Goal: Information Seeking & Learning: Check status

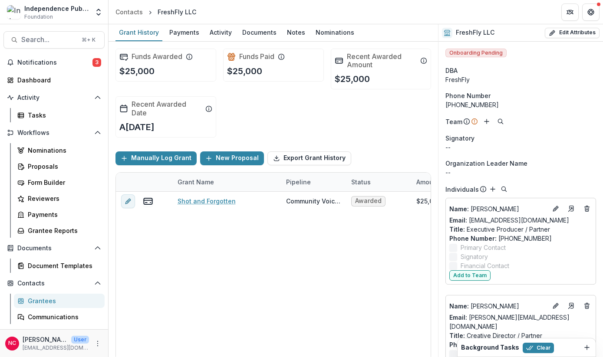
scroll to position [54, 0]
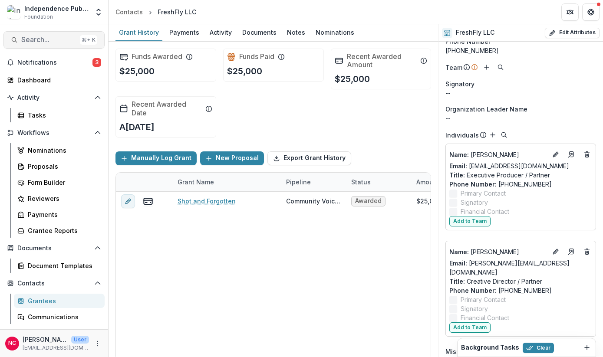
click at [41, 40] on span "Search..." at bounding box center [48, 40] width 55 height 8
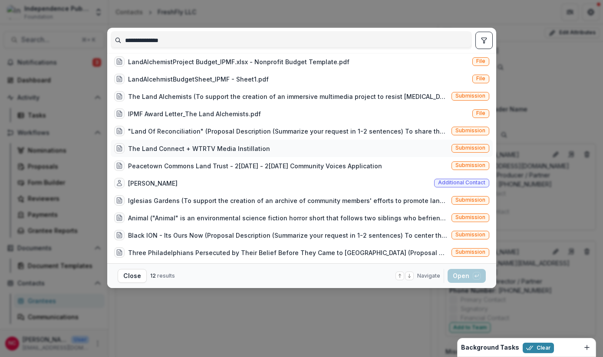
scroll to position [5, 0]
click at [161, 112] on div "IPMF Award Letter_The Land Alchemists.pdf" at bounding box center [194, 113] width 133 height 9
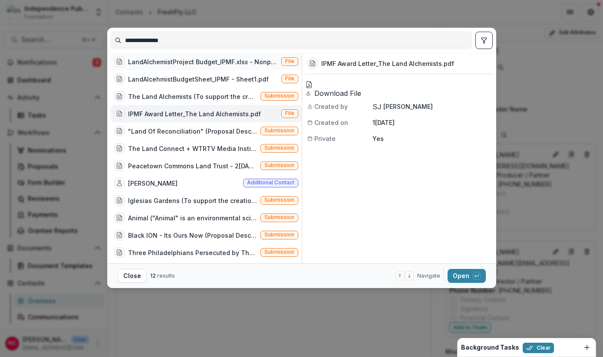
click at [167, 62] on div "LandAlchemistProject Budget_IPMF.xlsx - Nonprofit Budget Template.pdf" at bounding box center [203, 61] width 150 height 9
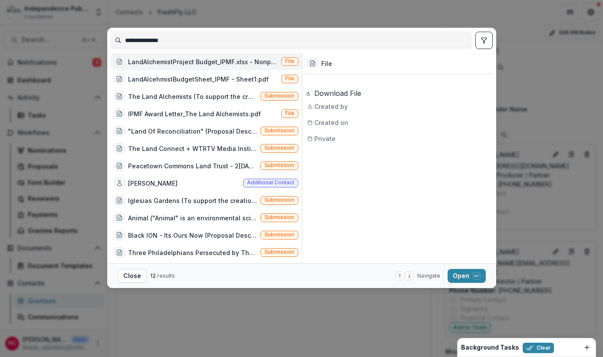
scroll to position [0, 0]
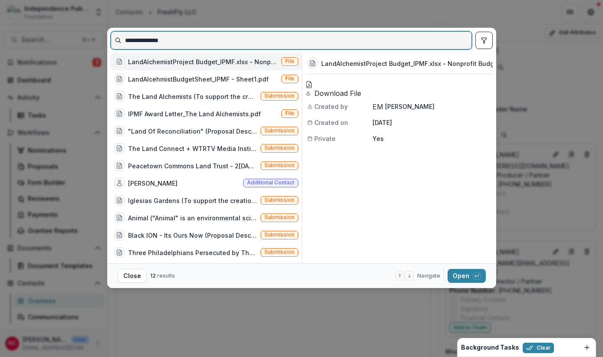
click at [151, 43] on input "**********" at bounding box center [291, 40] width 360 height 14
type input "****"
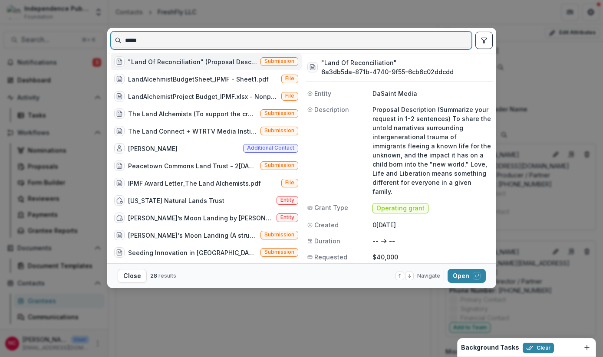
click at [132, 38] on input "****" at bounding box center [291, 40] width 360 height 14
type input "**********"
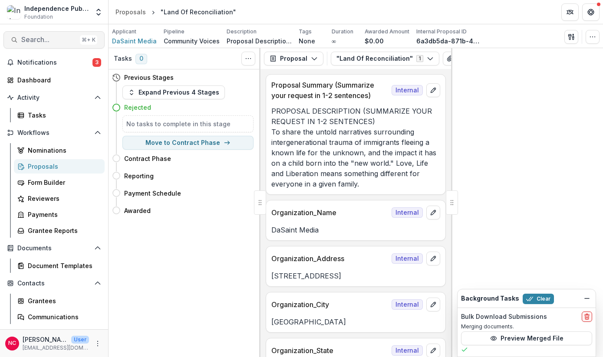
click at [41, 37] on span "Search..." at bounding box center [48, 40] width 55 height 8
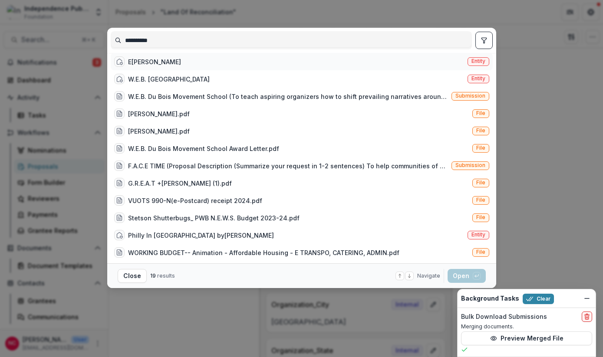
type input "*********"
click at [145, 63] on div "E[PERSON_NAME]" at bounding box center [154, 61] width 53 height 9
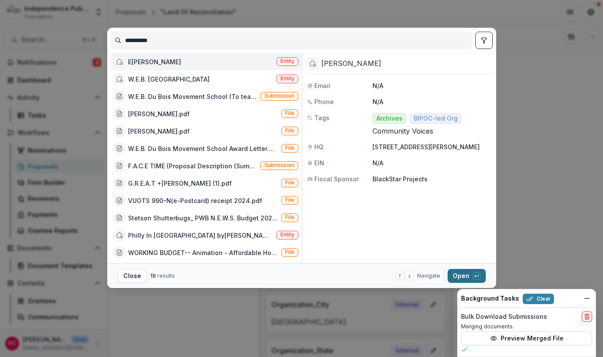
click at [458, 279] on button "Open with enter key" at bounding box center [466, 276] width 38 height 14
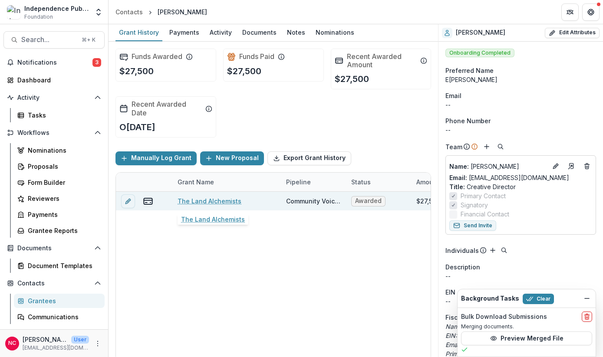
click at [223, 204] on link "The Land Alchemists" at bounding box center [209, 201] width 64 height 9
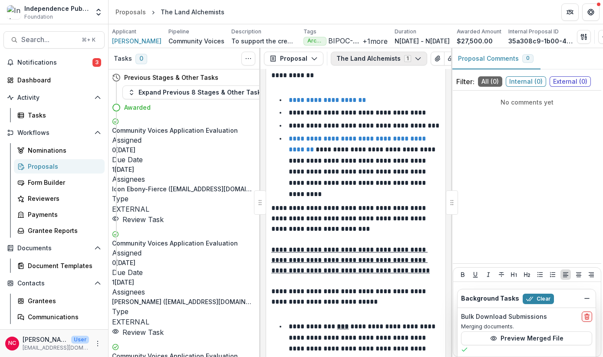
click at [373, 62] on button "The Land Alchemists 1" at bounding box center [379, 59] width 96 height 14
click at [308, 56] on button "Proposal" at bounding box center [293, 59] width 59 height 14
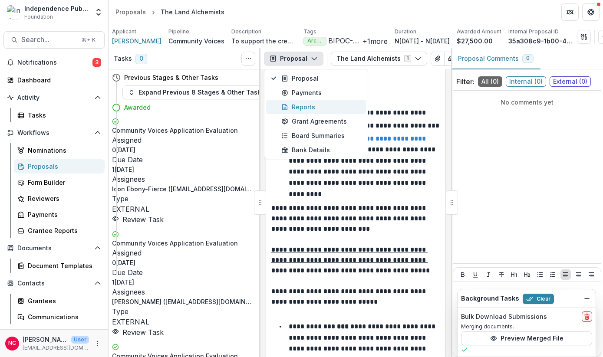
click at [315, 105] on div "Reports" at bounding box center [320, 106] width 79 height 9
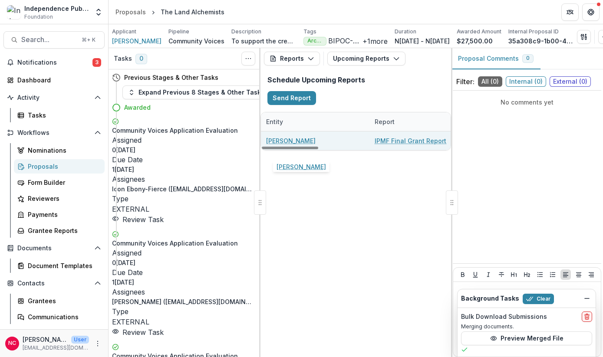
click at [315, 145] on link "[PERSON_NAME]" at bounding box center [290, 140] width 49 height 9
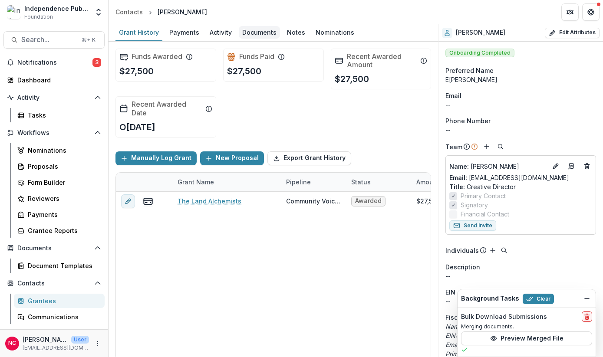
click at [259, 36] on div "Documents" at bounding box center [259, 32] width 41 height 13
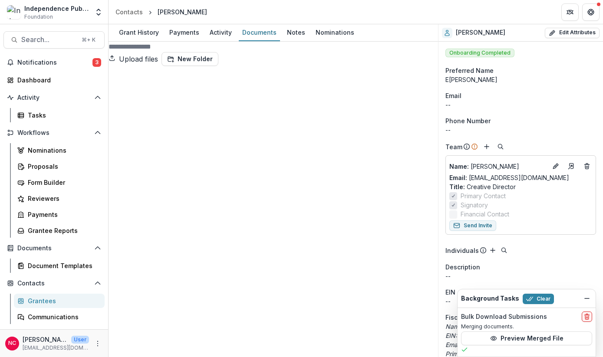
click at [178, 31] on div "Payments" at bounding box center [184, 32] width 37 height 13
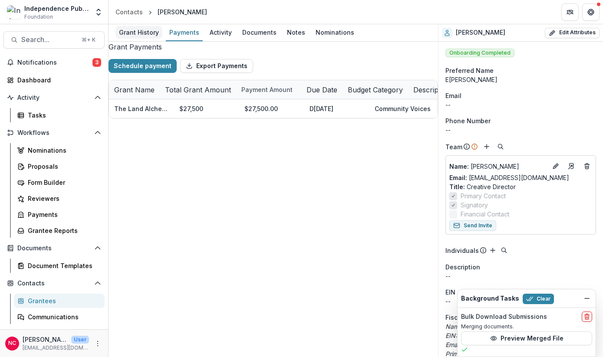
click at [147, 33] on div "Grant History" at bounding box center [138, 32] width 47 height 13
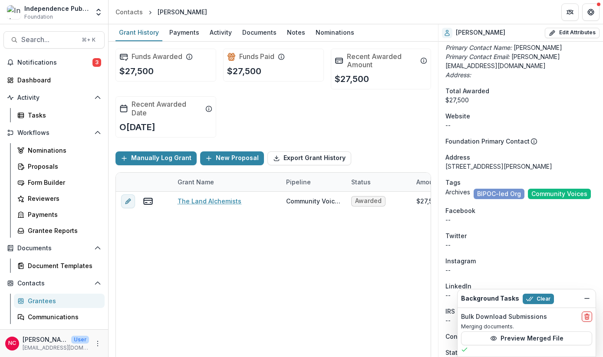
scroll to position [315, 0]
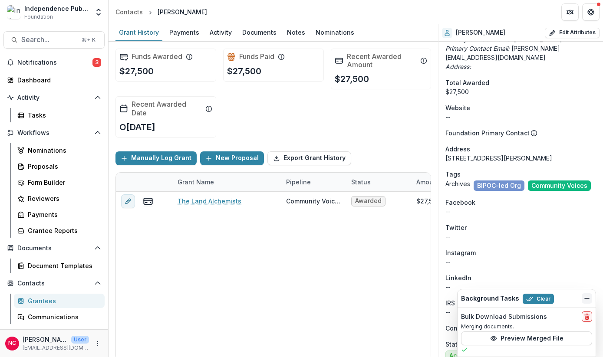
click at [587, 300] on icon "Dismiss" at bounding box center [586, 298] width 7 height 7
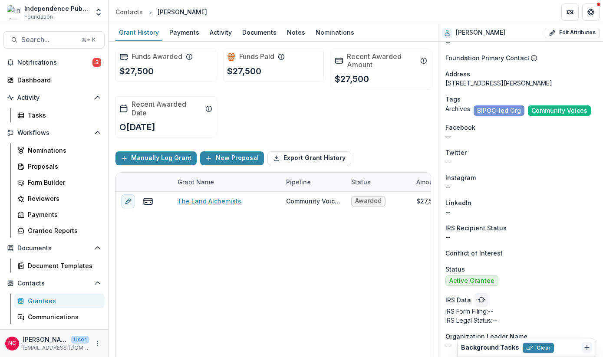
scroll to position [0, 0]
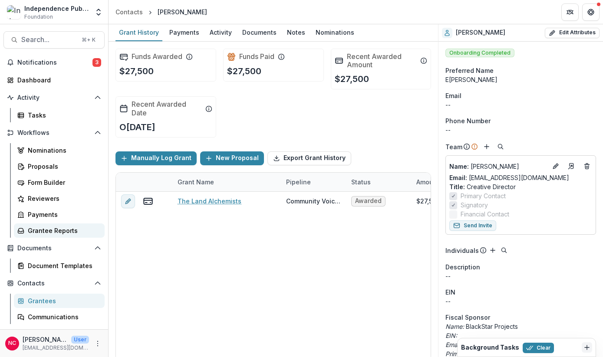
click at [50, 233] on div "Grantee Reports" at bounding box center [63, 230] width 70 height 9
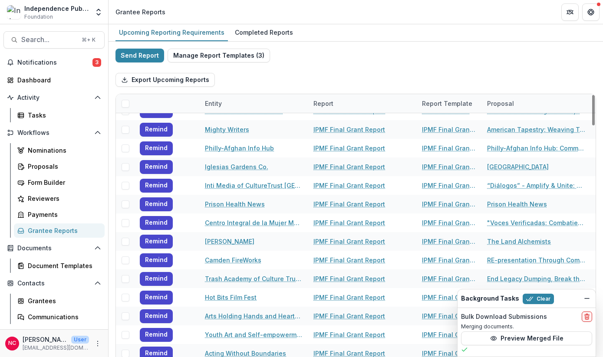
scroll to position [1466, 0]
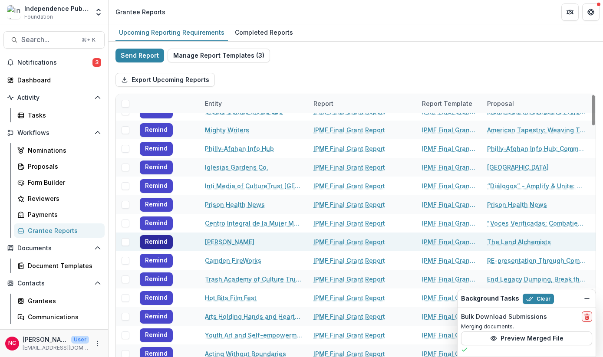
click at [152, 245] on button "Remind" at bounding box center [156, 242] width 33 height 14
